Goal: Transaction & Acquisition: Obtain resource

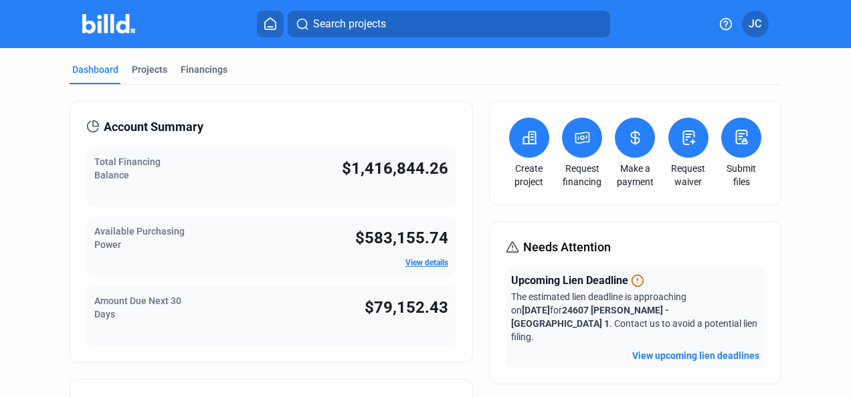
click at [134, 63] on div "Projects" at bounding box center [149, 69] width 35 height 13
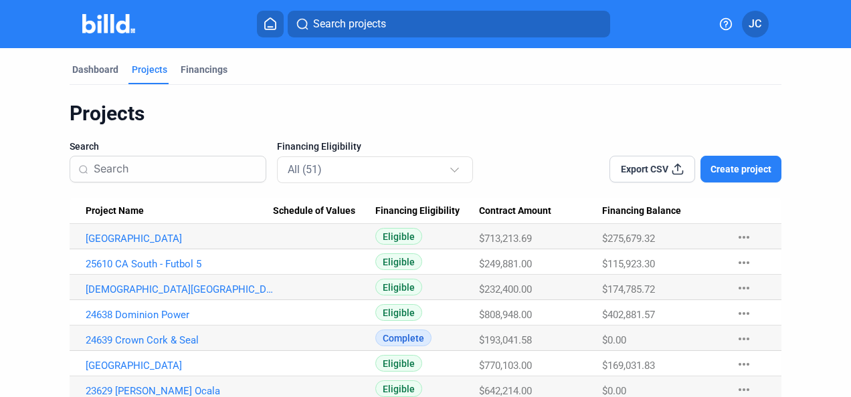
scroll to position [67, 0]
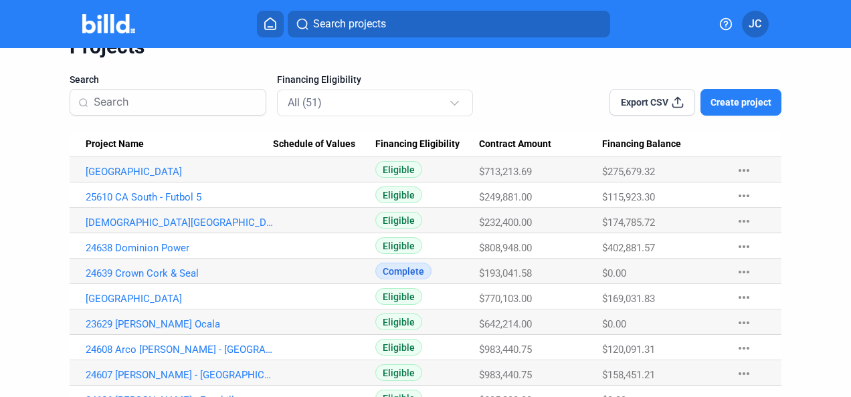
click at [138, 178] on link "[GEOGRAPHIC_DATA]" at bounding box center [180, 172] width 188 height 12
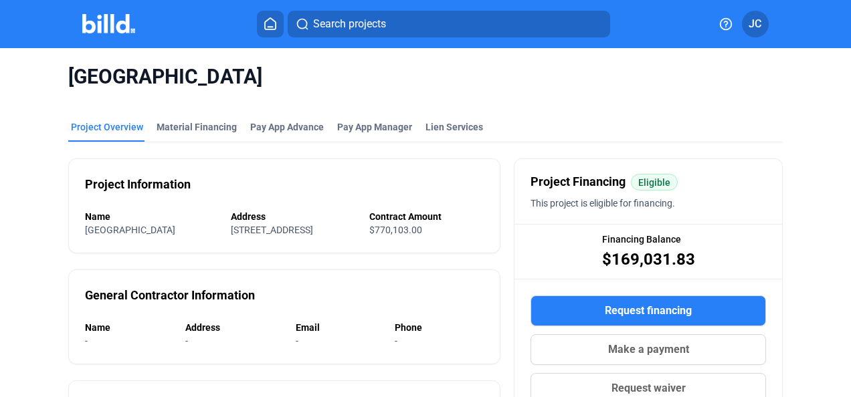
scroll to position [134, 0]
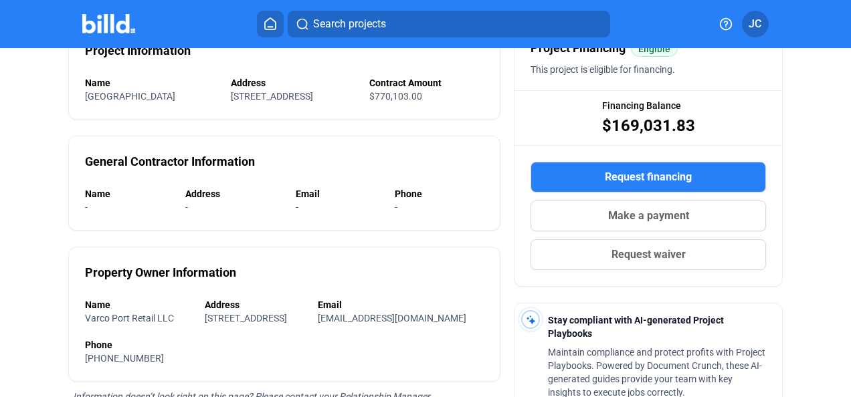
click at [627, 173] on span "Request financing" at bounding box center [648, 177] width 87 height 16
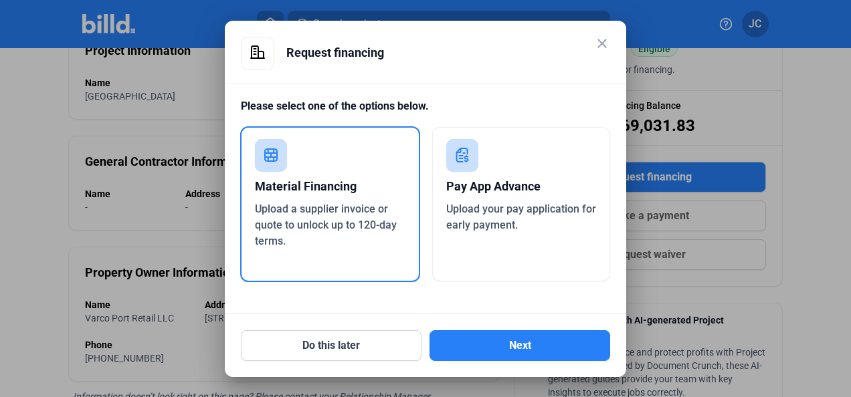
click at [490, 351] on button "Next" at bounding box center [519, 345] width 181 height 31
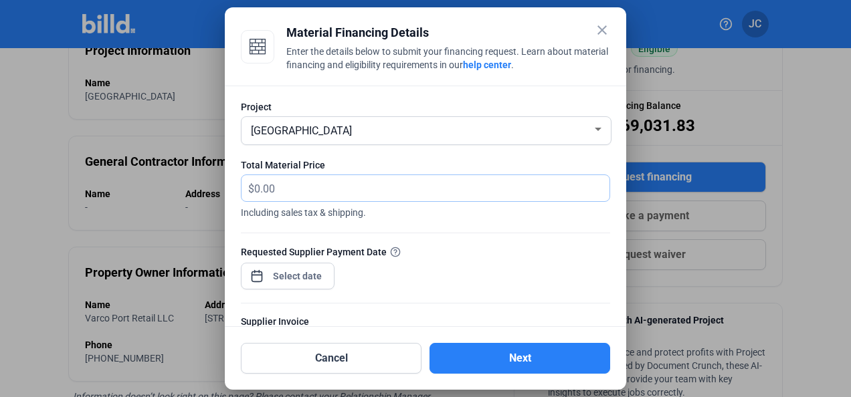
click at [280, 183] on input "text" at bounding box center [424, 188] width 340 height 26
type input "107,382.33"
click at [278, 274] on div "close Material Financing Details Enter the details below to submit your financi…" at bounding box center [425, 198] width 851 height 397
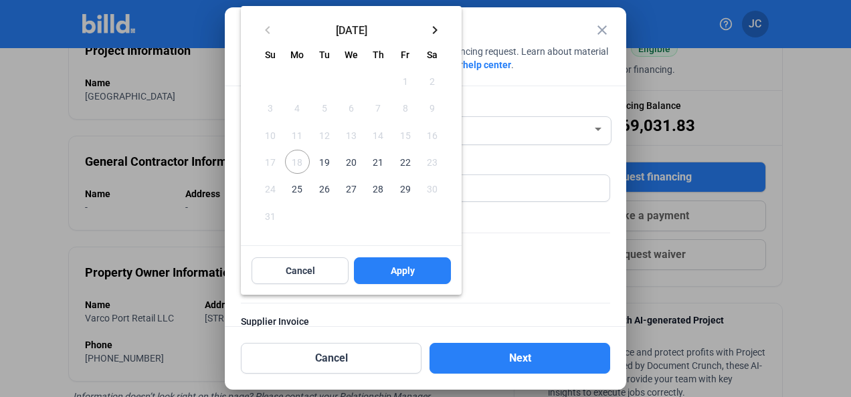
click at [326, 161] on span "19" at bounding box center [324, 162] width 24 height 24
click at [425, 266] on button "Apply" at bounding box center [402, 271] width 97 height 27
type input "[DATE]"
click at [322, 165] on span "19" at bounding box center [324, 162] width 24 height 24
click at [402, 279] on button "Apply" at bounding box center [402, 271] width 97 height 27
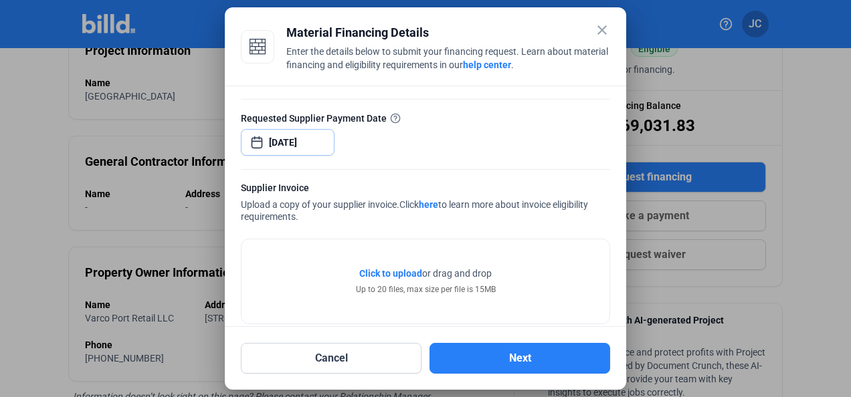
scroll to position [154, 0]
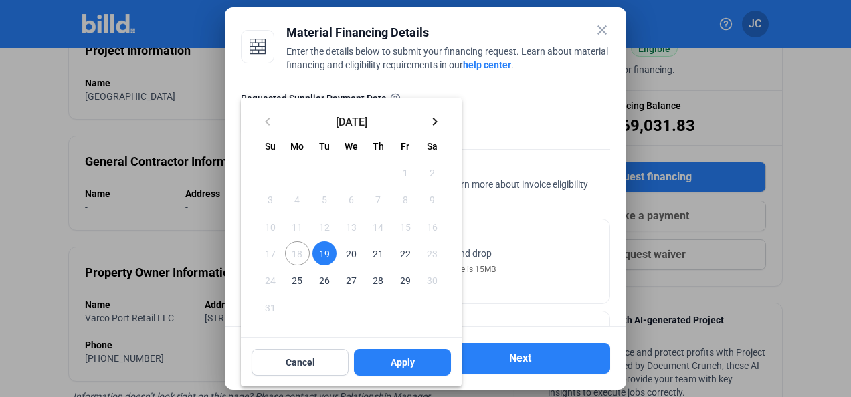
click at [577, 256] on div at bounding box center [425, 198] width 851 height 397
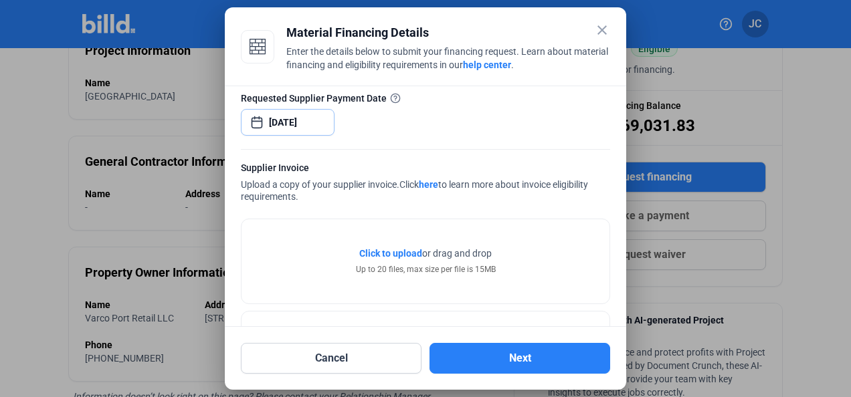
scroll to position [302, 0]
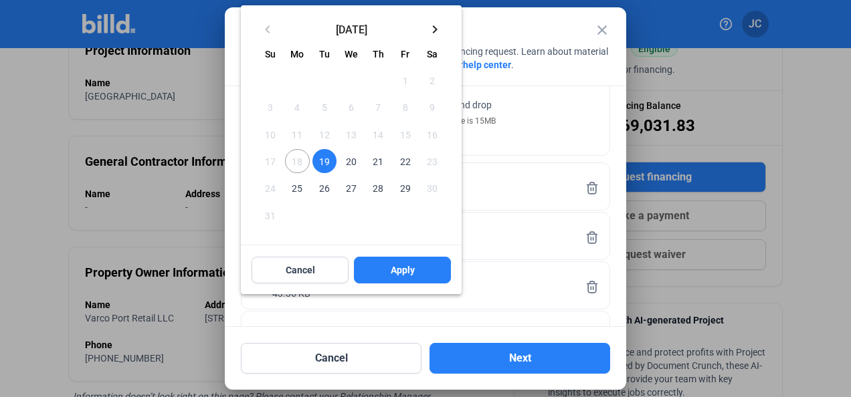
click at [547, 181] on div at bounding box center [425, 198] width 851 height 397
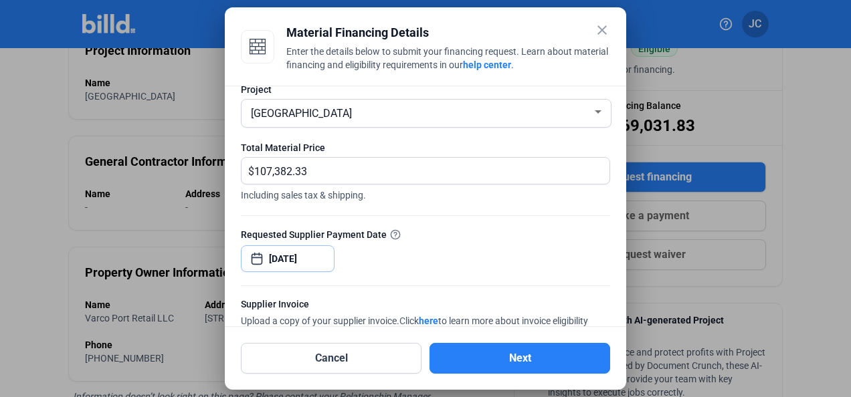
scroll to position [0, 0]
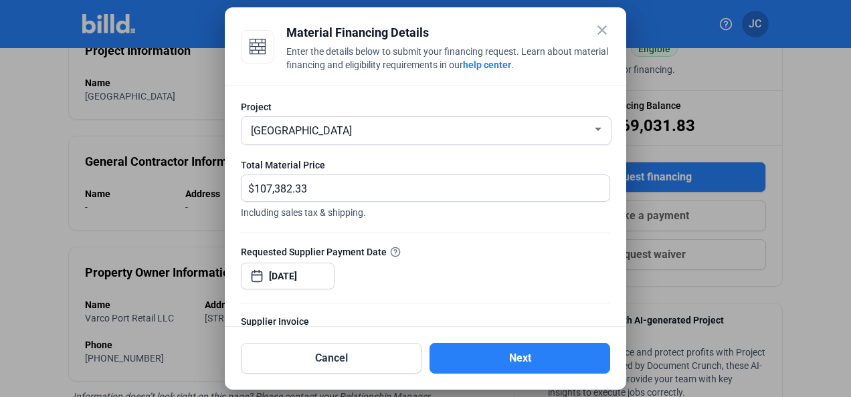
click at [511, 359] on button "Next" at bounding box center [519, 358] width 181 height 31
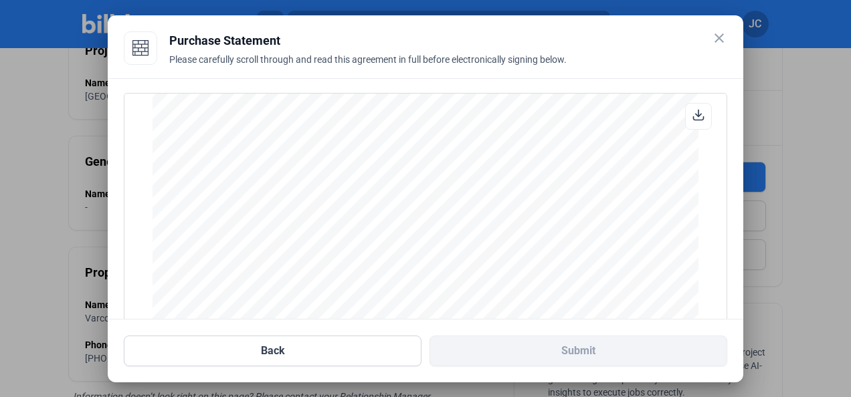
scroll to position [180, 0]
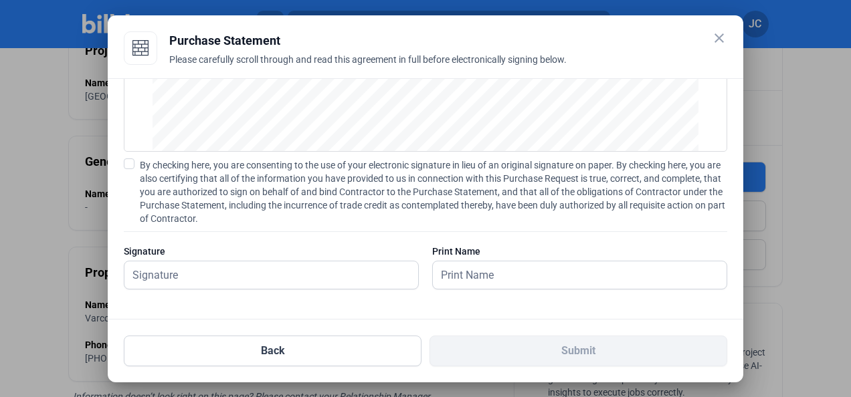
click at [130, 163] on span at bounding box center [129, 164] width 11 height 11
click at [0, 0] on input "By checking here, you are consenting to the use of your electronic signature in…" at bounding box center [0, 0] width 0 height 0
click at [183, 271] on input "text" at bounding box center [263, 275] width 279 height 27
type input "[PERSON_NAME]"
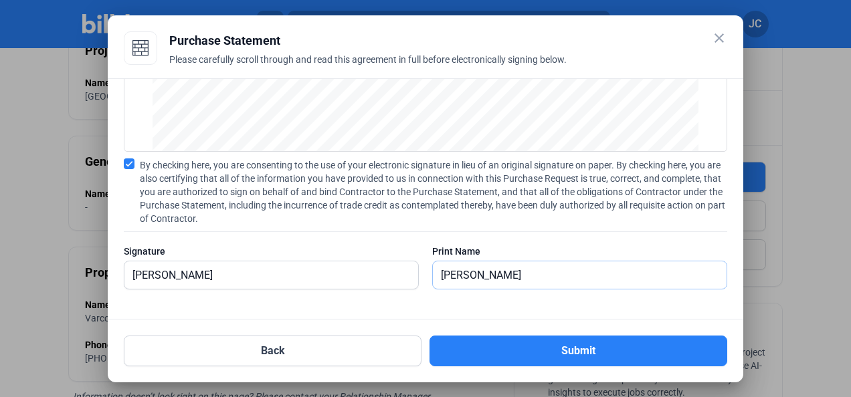
type input "[PERSON_NAME]"
click at [551, 244] on div "By checking here, you are consenting to the use of your electronic signature in…" at bounding box center [425, 231] width 603 height 144
click at [598, 354] on button "Submit" at bounding box center [578, 351] width 298 height 31
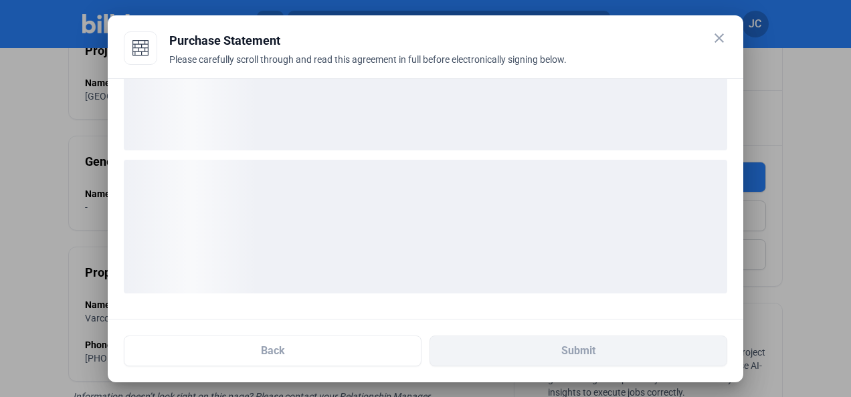
scroll to position [76, 0]
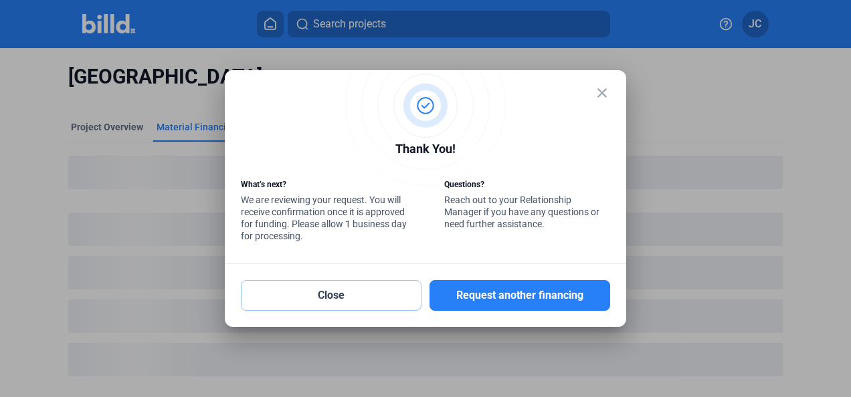
click at [346, 294] on button "Close" at bounding box center [331, 295] width 181 height 31
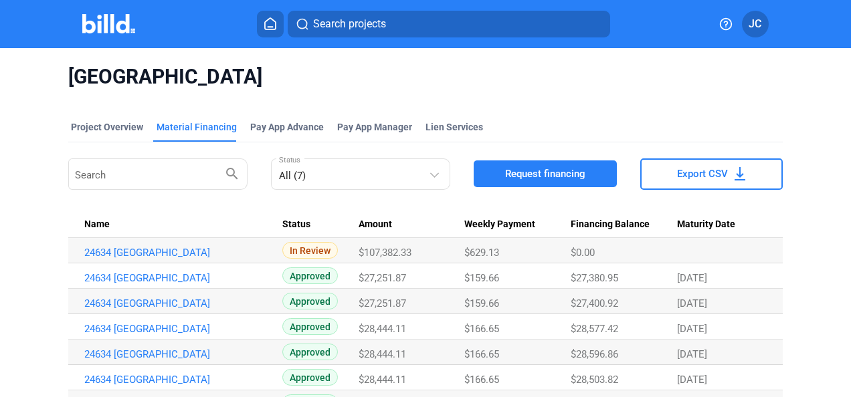
click at [106, 27] on img at bounding box center [108, 23] width 53 height 19
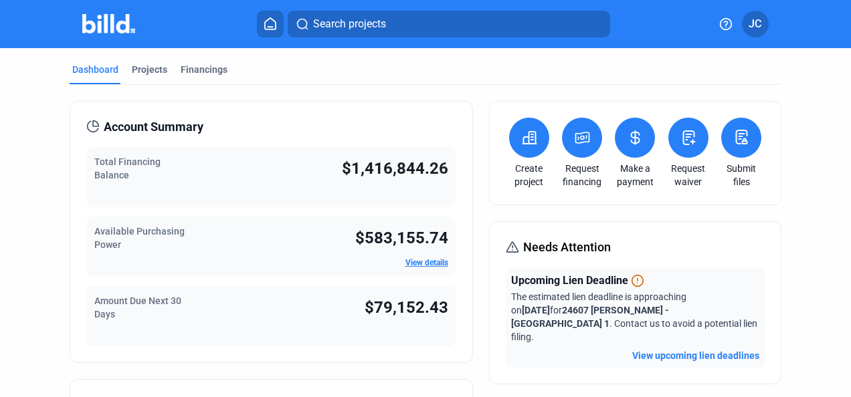
click at [635, 136] on icon at bounding box center [635, 138] width 17 height 16
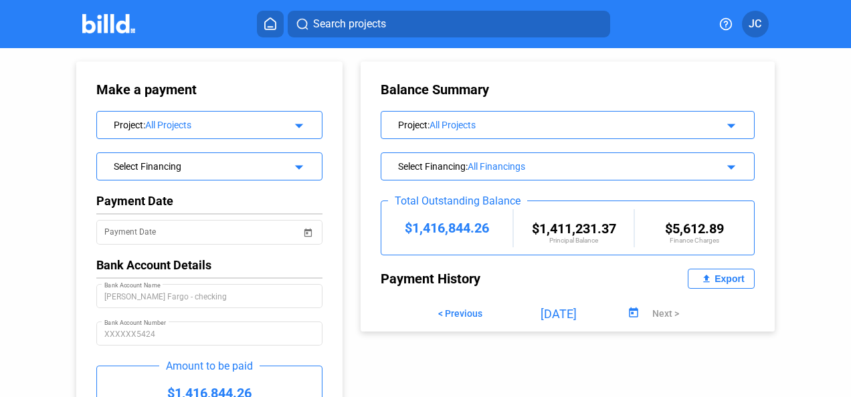
click at [304, 126] on div "Project : All Projects arrow_drop_down" at bounding box center [209, 123] width 225 height 23
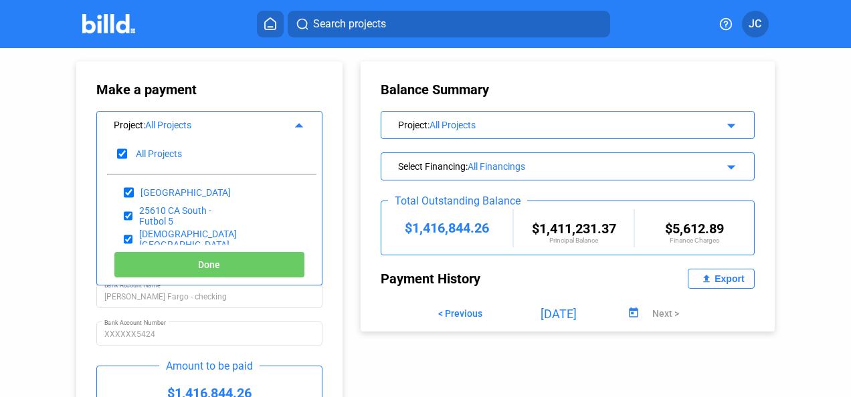
click at [9, 165] on div "Make a payment Project : All Projects arrow_drop_up All Projects [GEOGRAPHIC_DA…" at bounding box center [425, 268] width 851 height 440
